Goal: Information Seeking & Learning: Learn about a topic

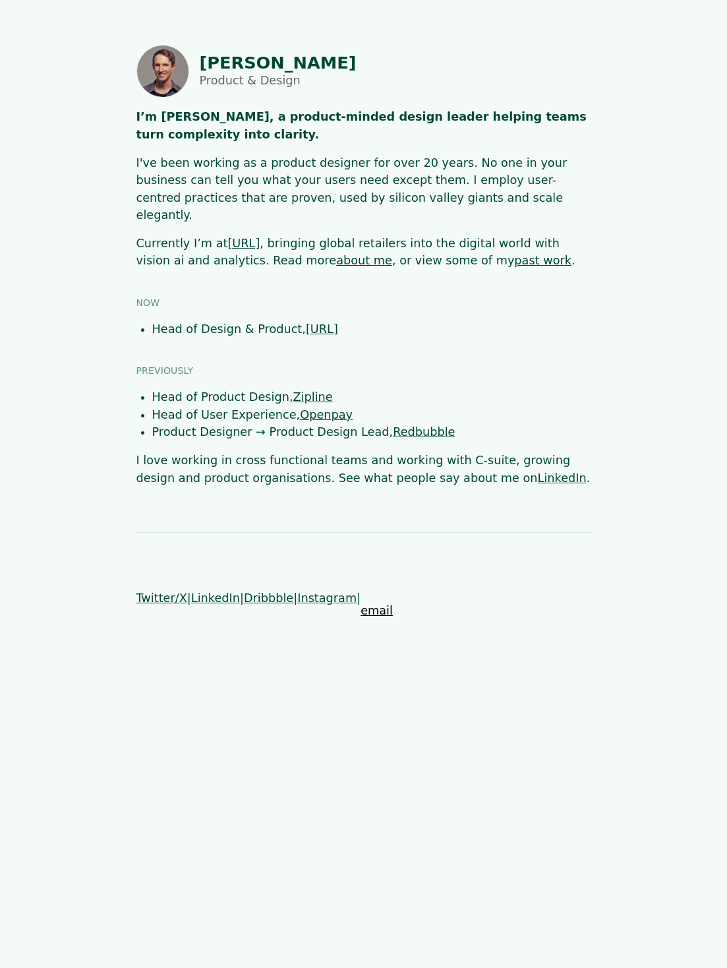
click at [461, 652] on html "Shaun Byrne Product & Design I’m Shaun 👋, a product-minded design leader helpin…" at bounding box center [363, 326] width 727 height 652
click at [490, 652] on html "Shaun Byrne Product & Design I’m Shaun 👋, a product-minded design leader helpin…" at bounding box center [363, 326] width 727 height 652
click at [470, 652] on html "Shaun Byrne Product & Design I’m Shaun 👋, a product-minded design leader helpin…" at bounding box center [363, 326] width 727 height 652
click at [372, 602] on span "copied!" at bounding box center [383, 611] width 44 height 18
click at [317, 652] on html "Shaun Byrne Product & Design I’m Shaun 👋, a product-minded design leader helpin…" at bounding box center [363, 326] width 727 height 652
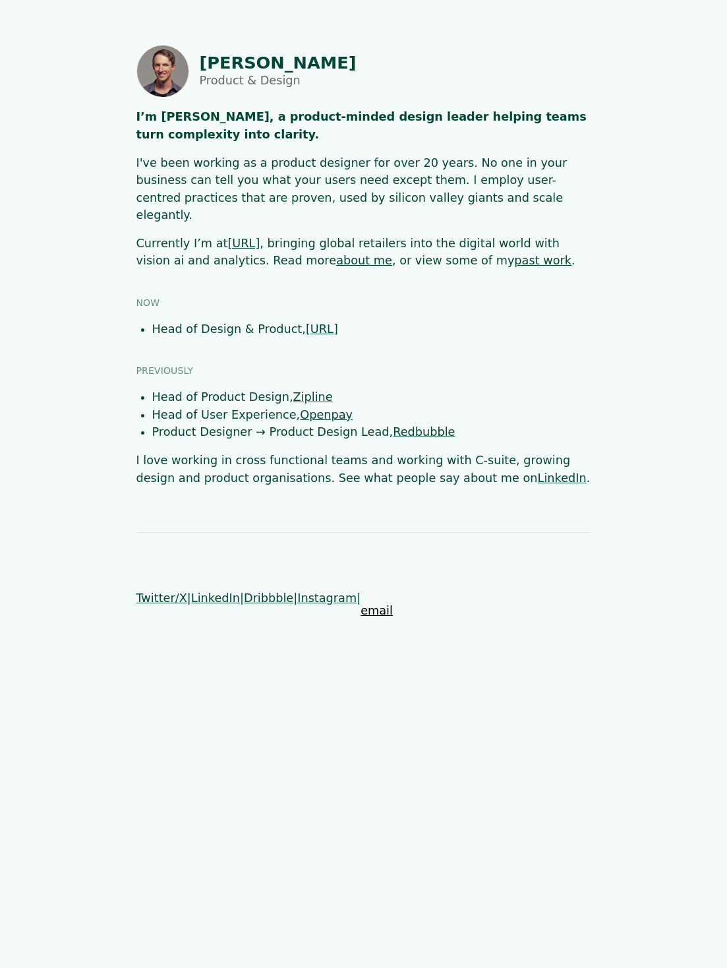
click at [80, 73] on main "Shaun Byrne Product & Design I’m Shaun 👋, a product-minded design leader helpin…" at bounding box center [364, 266] width 640 height 442
click at [365, 602] on span "copied!" at bounding box center [383, 611] width 44 height 18
click at [336, 254] on link "about me" at bounding box center [364, 260] width 56 height 13
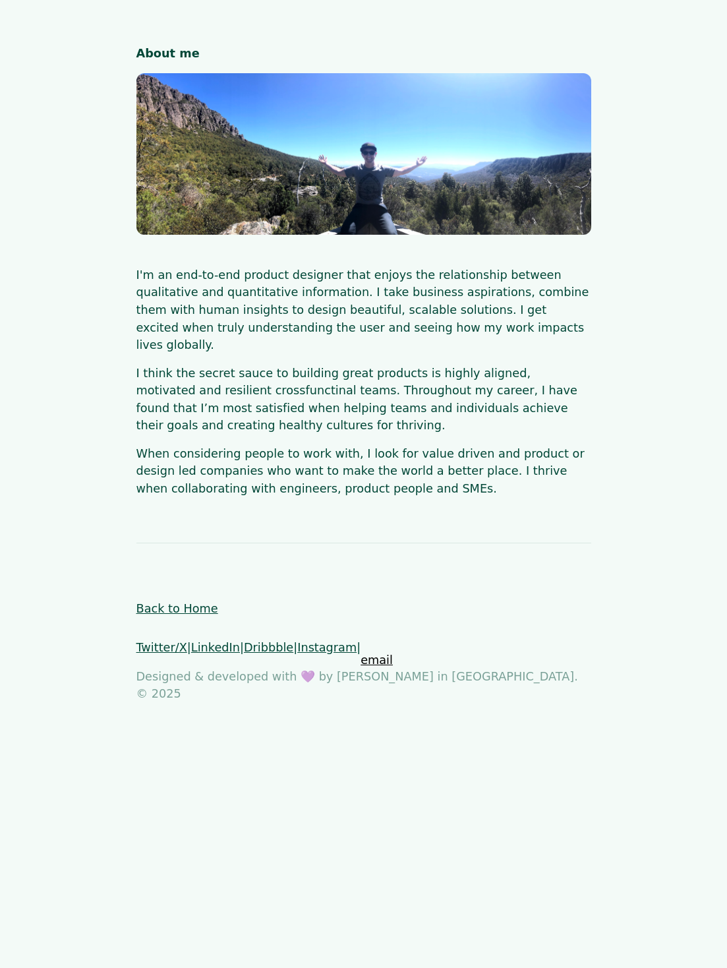
click at [375, 652] on span "copied!" at bounding box center [383, 661] width 44 height 18
click at [473, 445] on p "When considering people to work with, I look for value driven and product or de…" at bounding box center [364, 471] width 455 height 53
click at [437, 327] on p "I'm an end-to-end product designer that enjoys the relationship between qualita…" at bounding box center [364, 310] width 455 height 88
click at [376, 652] on span "copied!" at bounding box center [383, 661] width 44 height 18
click at [357, 365] on p "I think the secret sauce to building great products is highly aligned, motivate…" at bounding box center [364, 400] width 455 height 70
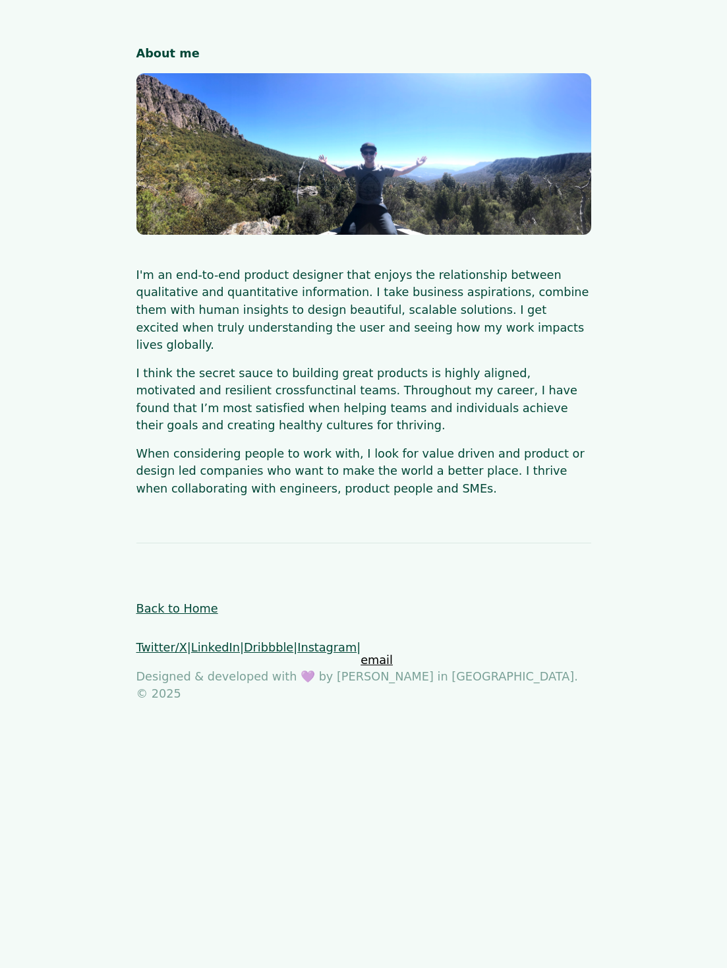
click at [152, 602] on link "Back to Home" at bounding box center [178, 608] width 82 height 13
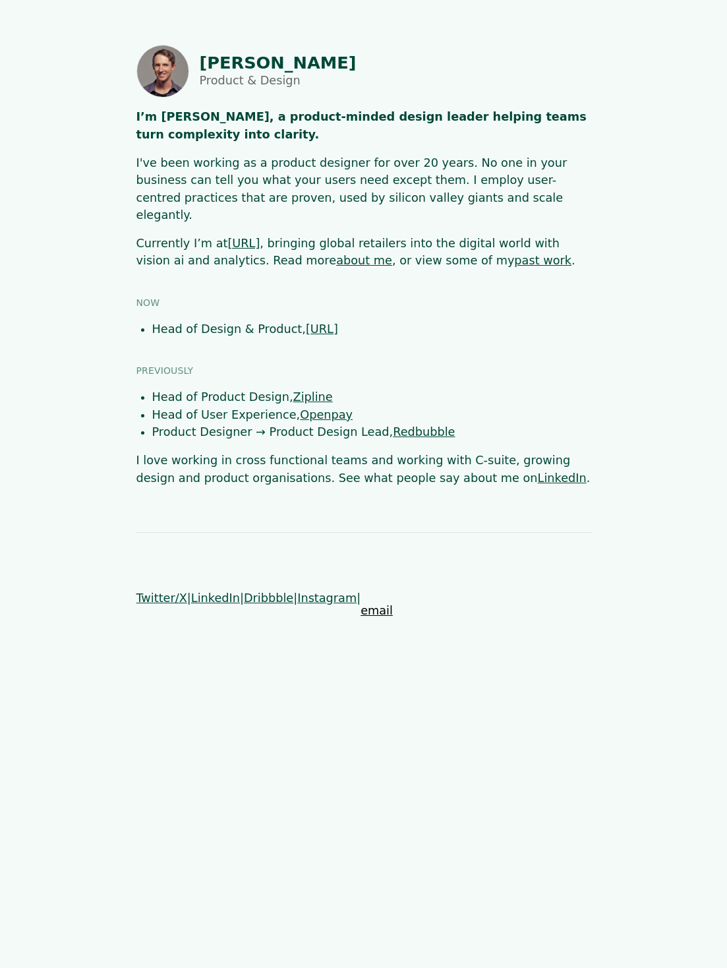
click at [514, 254] on link "past work" at bounding box center [542, 260] width 57 height 13
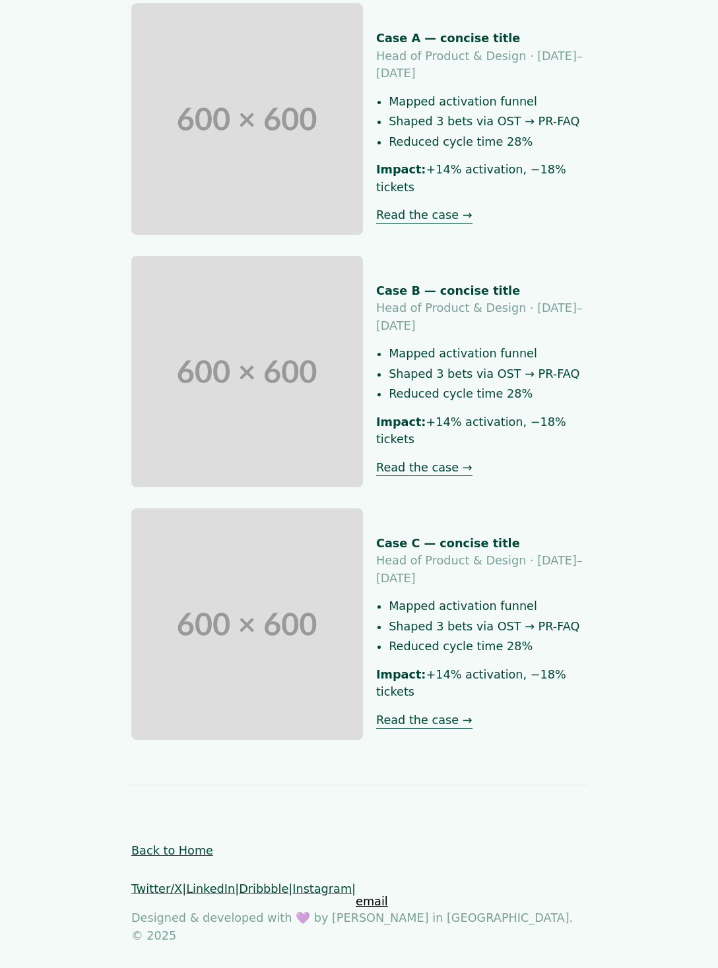
scroll to position [239, 0]
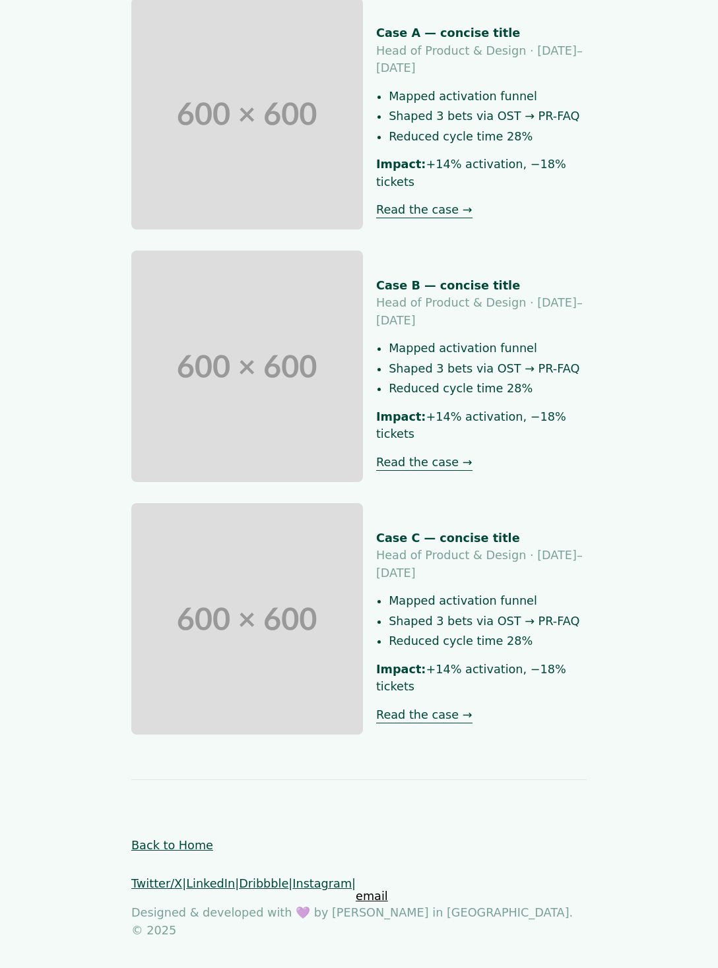
click at [369, 888] on span "copied!" at bounding box center [377, 897] width 44 height 18
click at [524, 928] on html "My Work I’ve spent my career at the intersection of product and design - helpin…" at bounding box center [359, 372] width 718 height 1223
click at [365, 888] on span "copied!" at bounding box center [377, 897] width 44 height 18
click at [542, 695] on div "Case C — concise title Head of Product & Design · 2024–2025 Mapped activation f…" at bounding box center [481, 618] width 210 height 231
click at [199, 849] on link "Back to Home" at bounding box center [172, 845] width 82 height 13
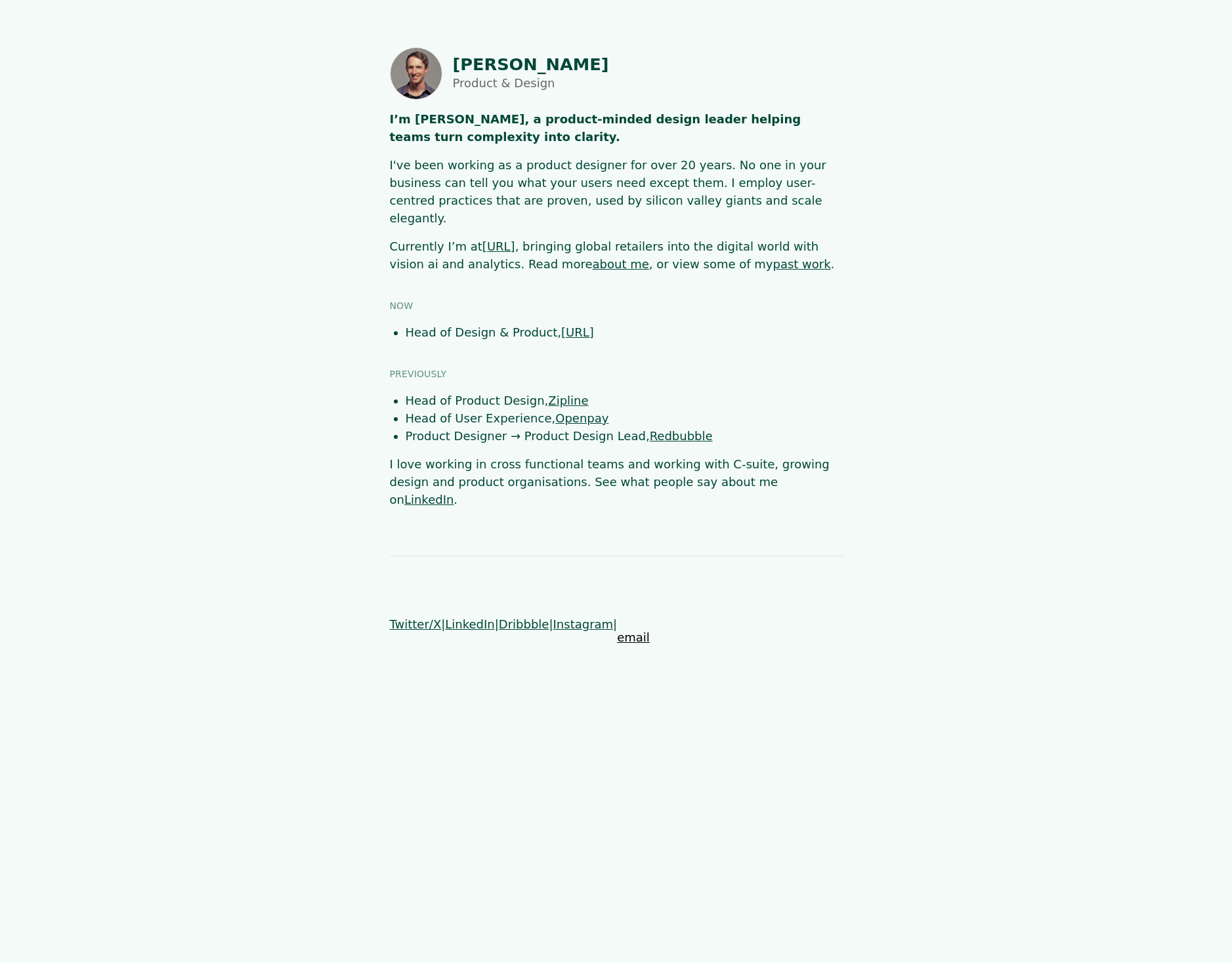
click at [710, 254] on p "Currently I’m at black.ai , bringing global retailers into the digital world wi…" at bounding box center [616, 256] width 453 height 36
click at [723, 258] on link "past work" at bounding box center [802, 265] width 58 height 14
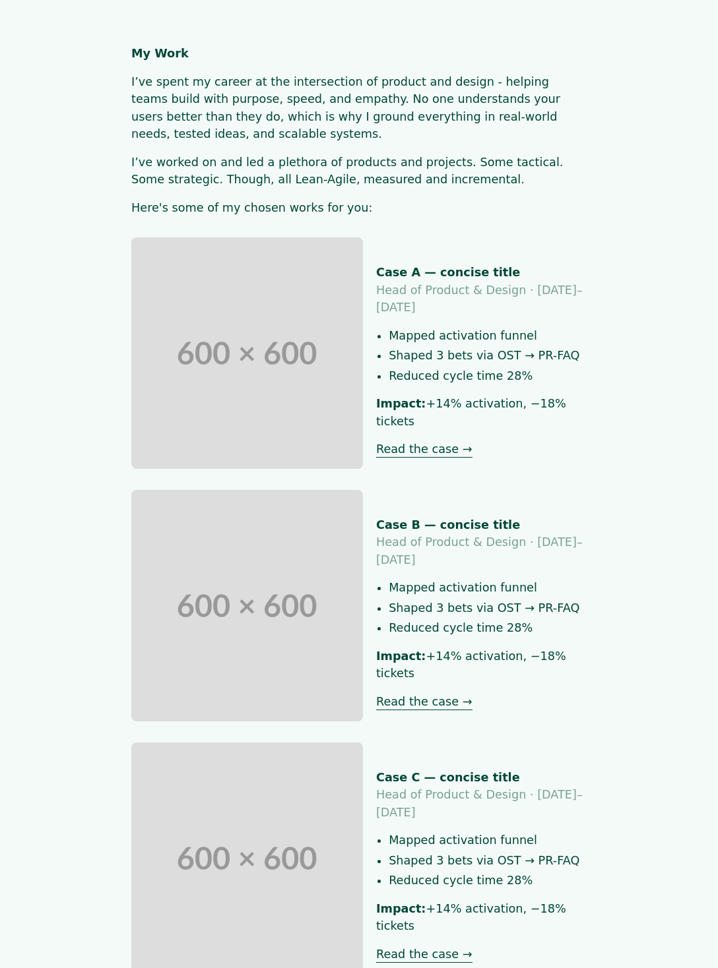
click at [612, 210] on main "My Work I’ve spent my career at the intersection of product and design - helpin…" at bounding box center [358, 509] width 631 height 929
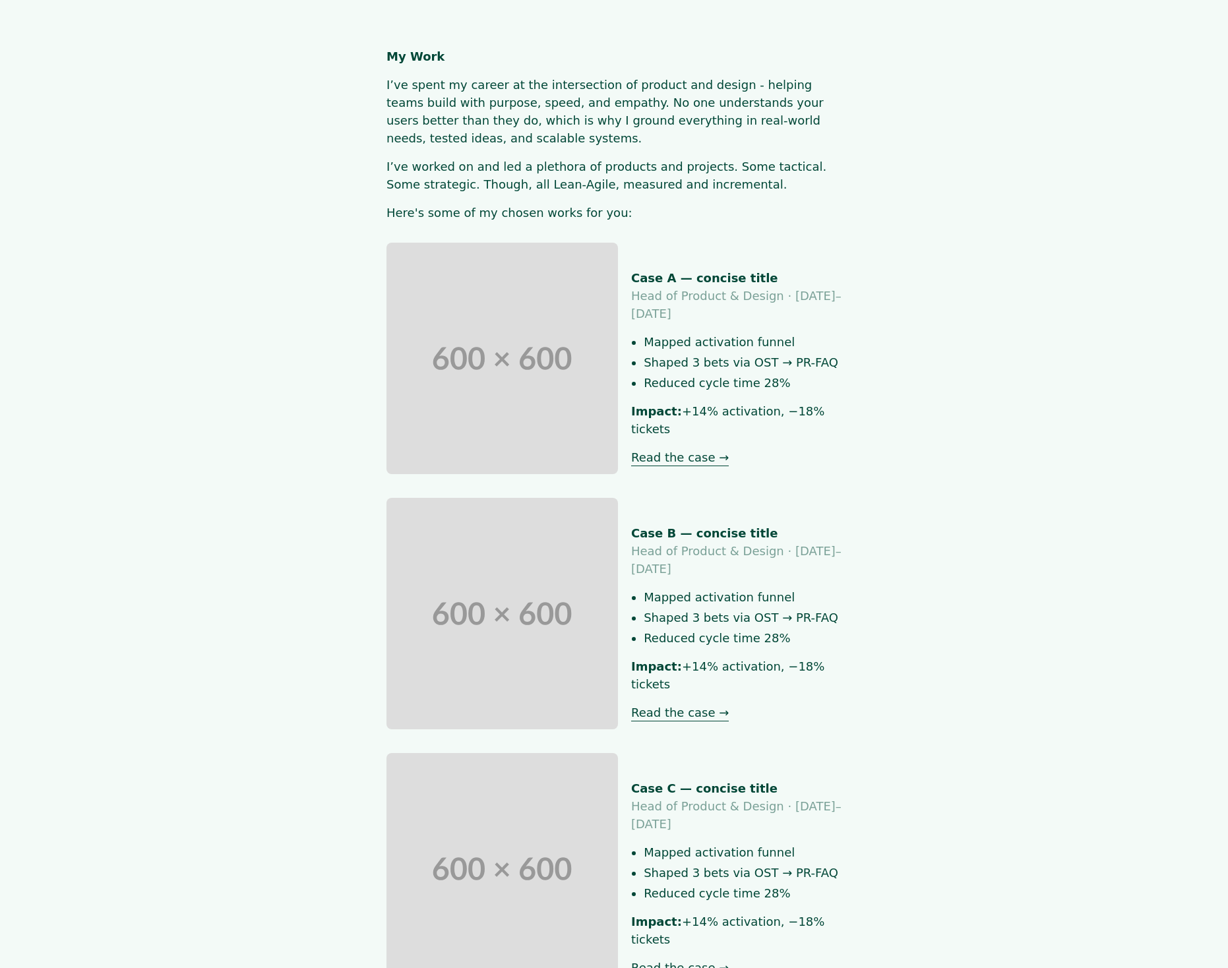
click at [717, 171] on main "My Work I’ve spent my career at the intersection of product and design - helpin…" at bounding box center [614, 517] width 1081 height 940
click at [717, 224] on main "My Work I’ve spent my career at the intersection of product and design - helpin…" at bounding box center [614, 517] width 1081 height 940
click at [717, 405] on main "My Work I’ve spent my career at the intersection of product and design - helpin…" at bounding box center [614, 517] width 1081 height 940
click at [1000, 324] on main "My Work I’ve spent my career at the intersection of product and design - helpin…" at bounding box center [614, 517] width 1081 height 940
click at [143, 200] on main "My Work I’ve spent my career at the intersection of product and design - helpin…" at bounding box center [614, 517] width 1081 height 940
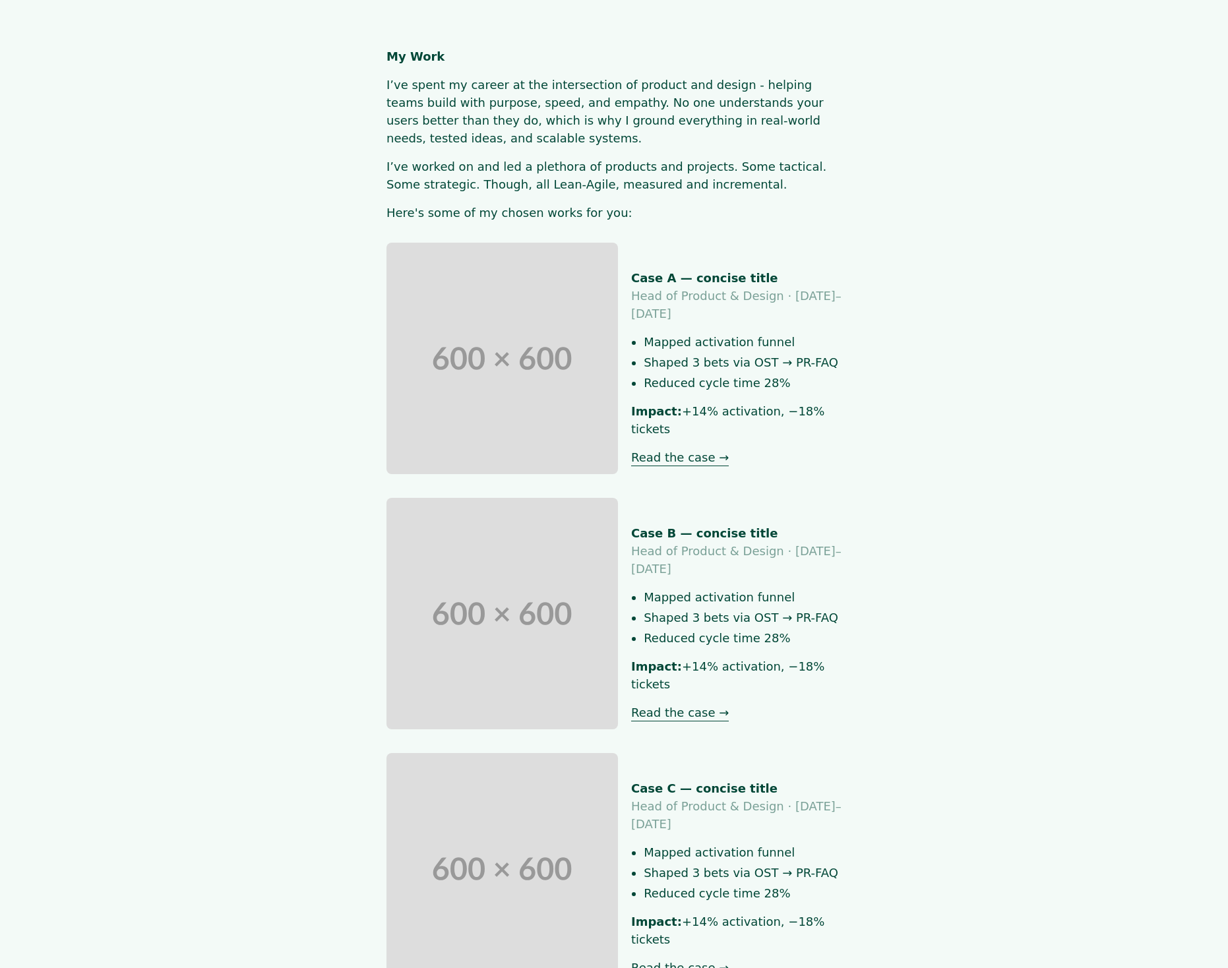
drag, startPoint x: 1008, startPoint y: 425, endPoint x: 1010, endPoint y: 489, distance: 64.0
click at [1008, 425] on main "My Work I’ve spent my career at the intersection of product and design - helpin…" at bounding box center [614, 517] width 1081 height 940
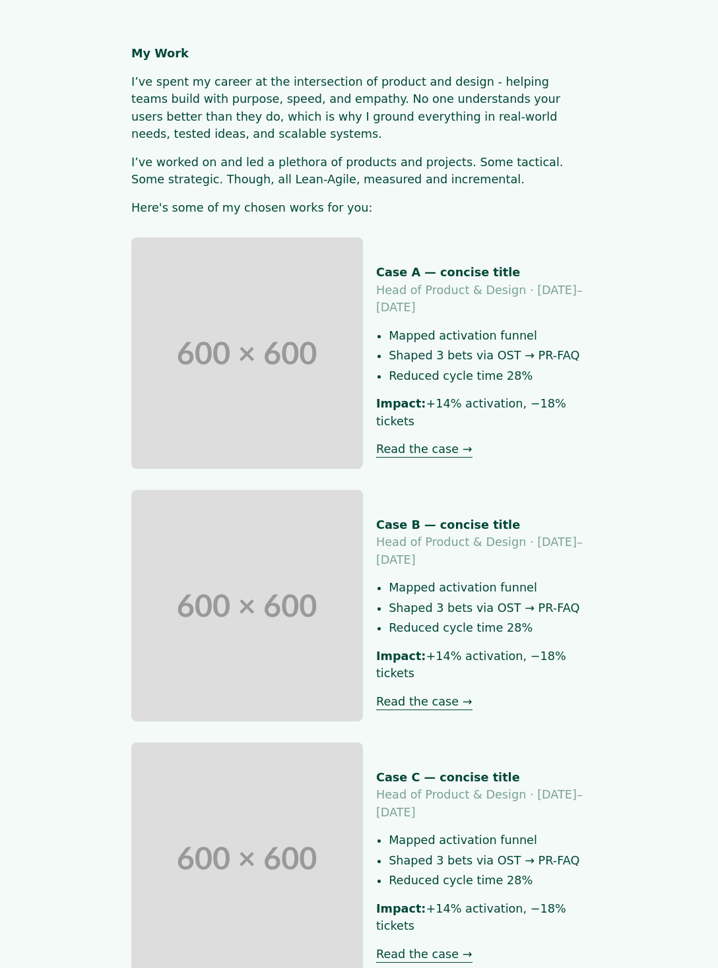
click at [551, 170] on p "I’ve worked on and led a plethora of products and projects. Some tactical. Some…" at bounding box center [358, 171] width 455 height 35
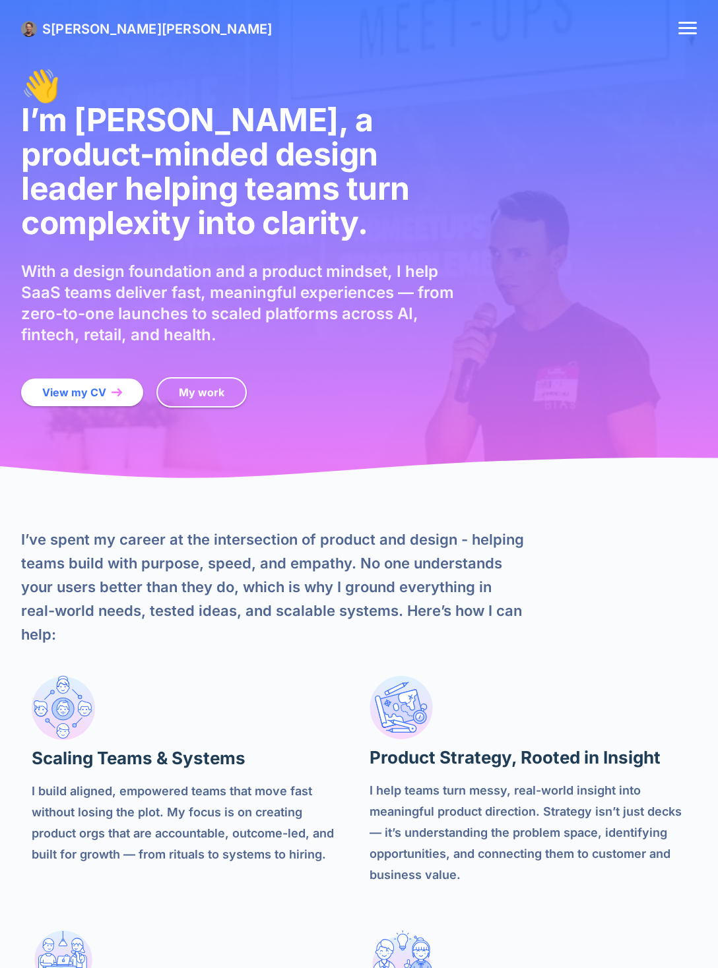
click at [222, 377] on link "My work" at bounding box center [201, 392] width 90 height 30
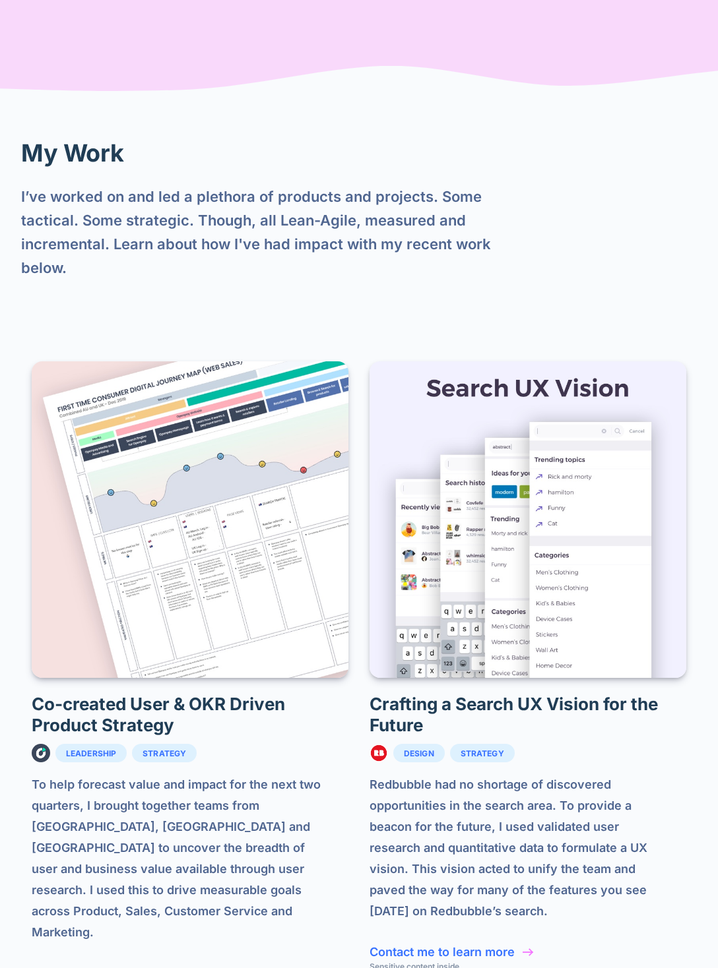
scroll to position [1458, 0]
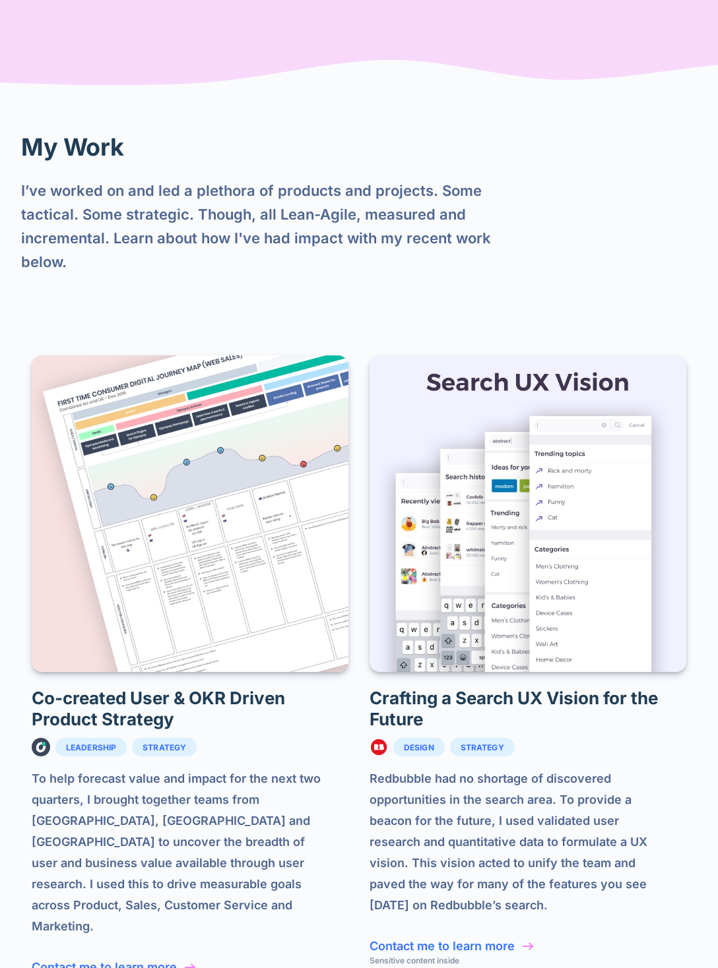
click at [466, 413] on img at bounding box center [527, 513] width 317 height 317
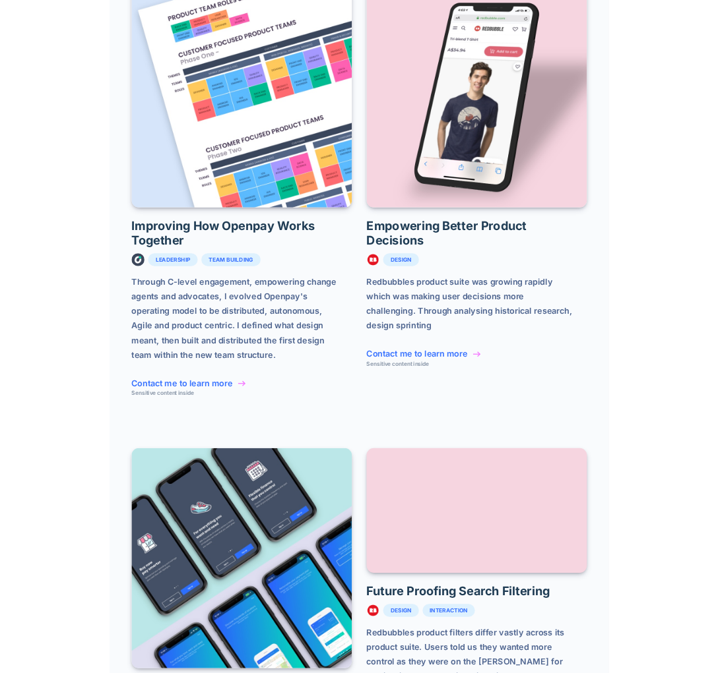
scroll to position [2653, 0]
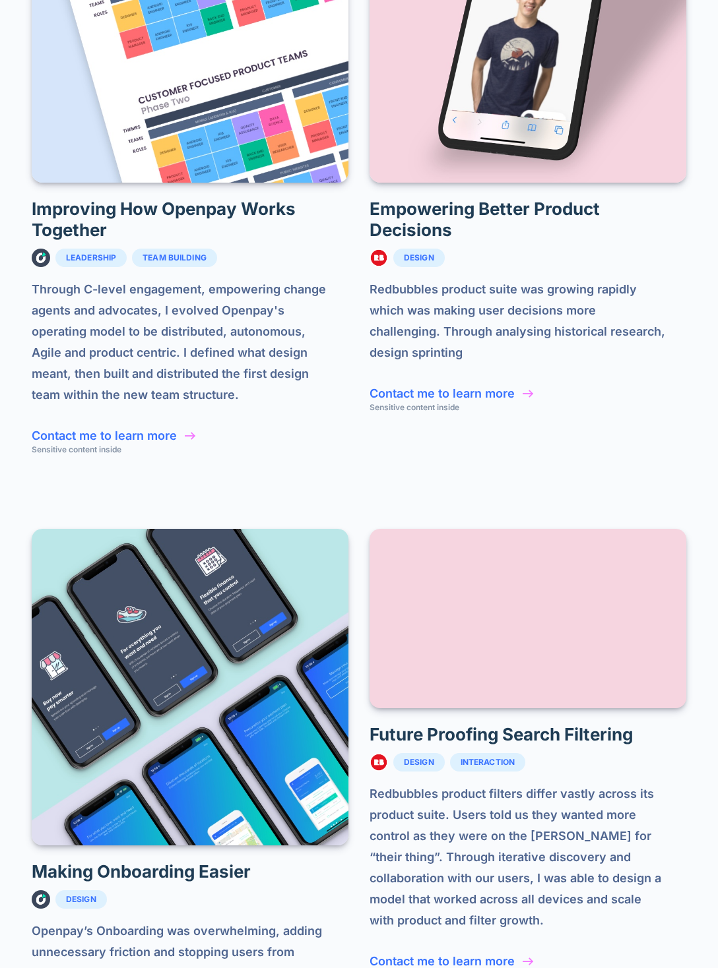
drag, startPoint x: 143, startPoint y: 570, endPoint x: 161, endPoint y: 518, distance: 54.4
click at [161, 529] on img at bounding box center [190, 687] width 317 height 317
drag, startPoint x: 682, startPoint y: 495, endPoint x: 508, endPoint y: 524, distance: 175.9
drag, startPoint x: 503, startPoint y: 541, endPoint x: 1288, endPoint y: 443, distance: 791.6
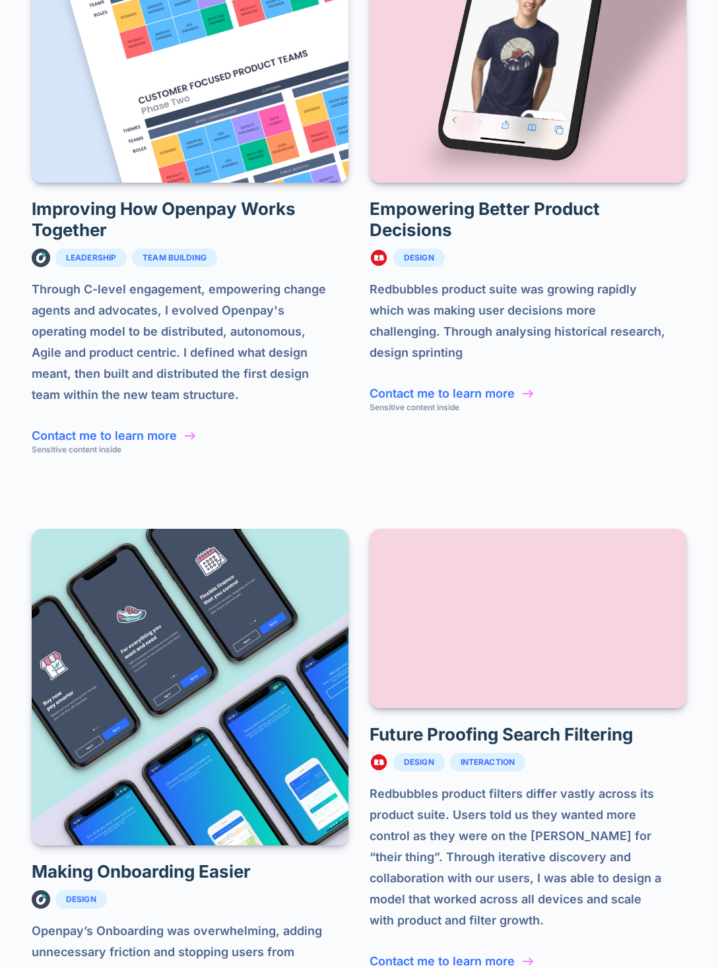
drag, startPoint x: 563, startPoint y: 508, endPoint x: 656, endPoint y: 496, distance: 93.2
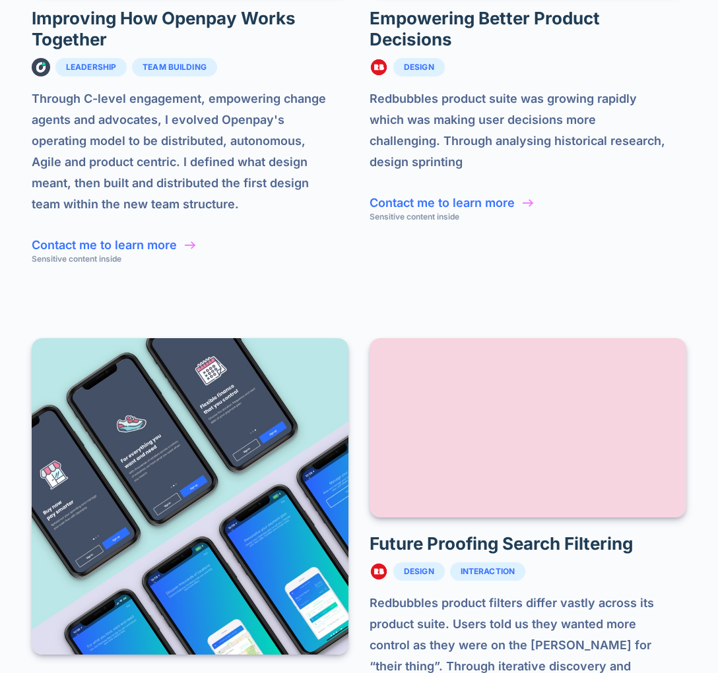
scroll to position [3107, 0]
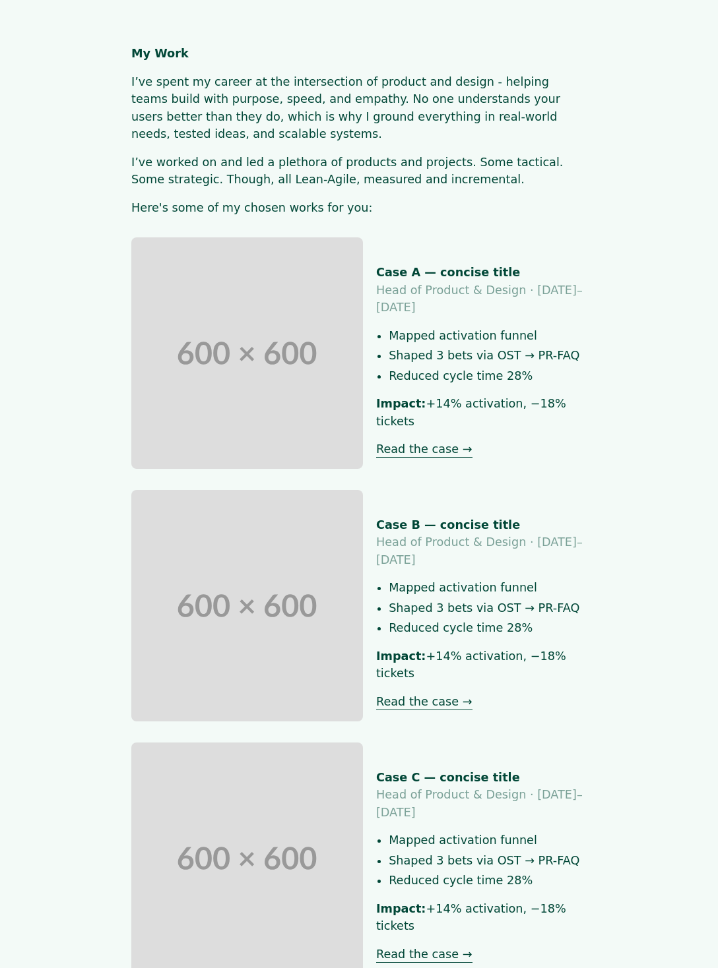
scroll to position [239, 0]
